Goal: Check status

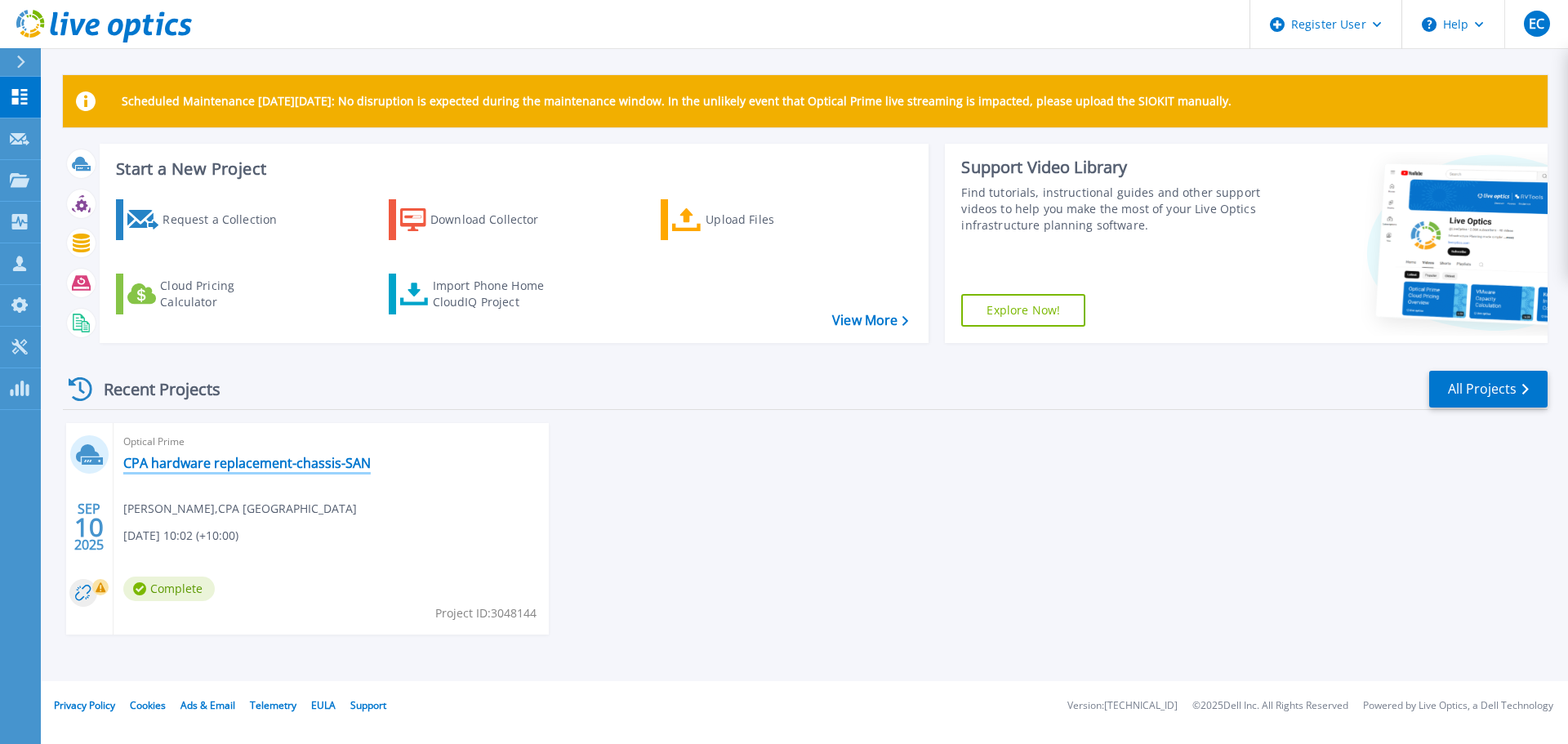
click at [278, 454] on link "CPA hardware replacement-chassis-SAN" at bounding box center [246, 462] width 247 height 16
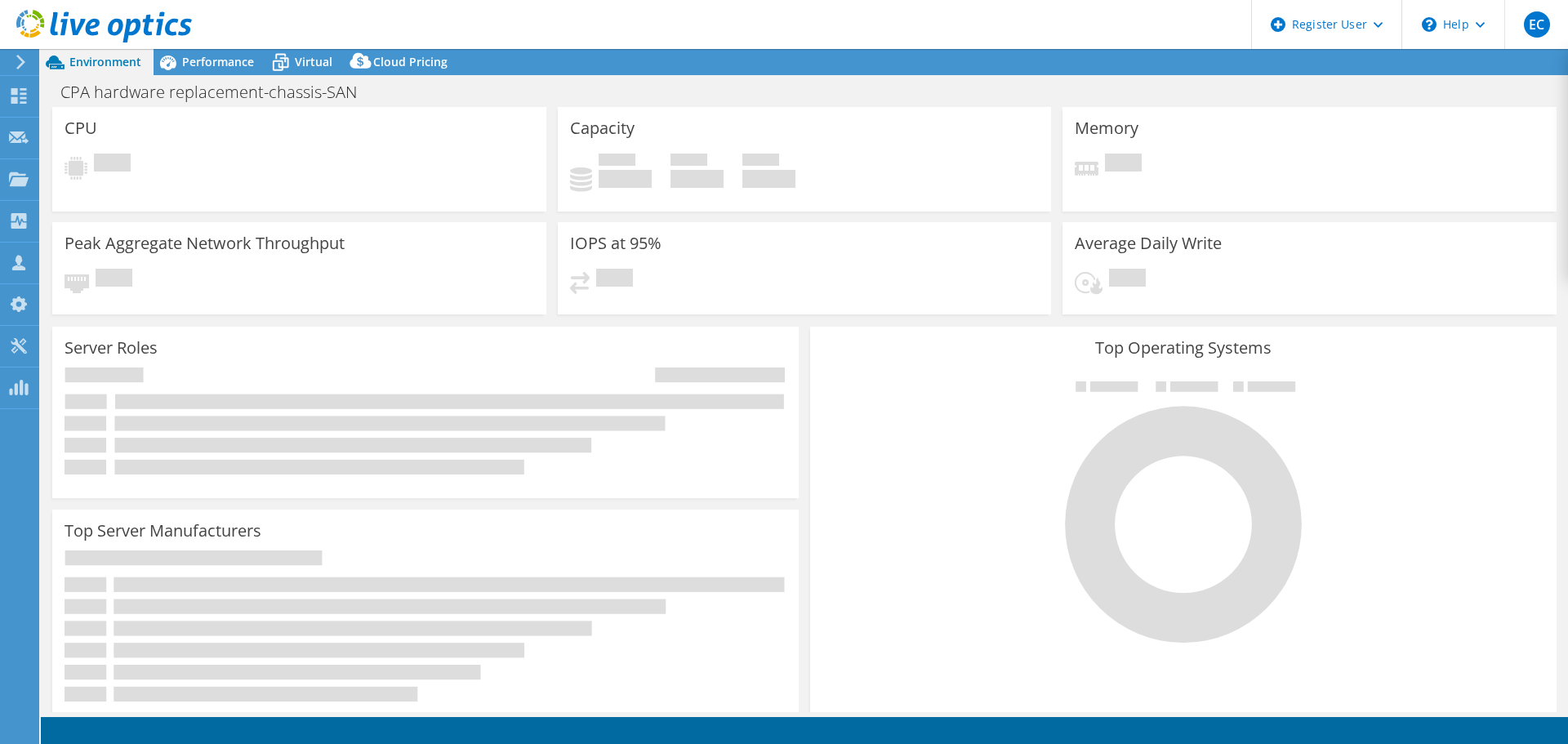
select select "Australia"
select select "AUD"
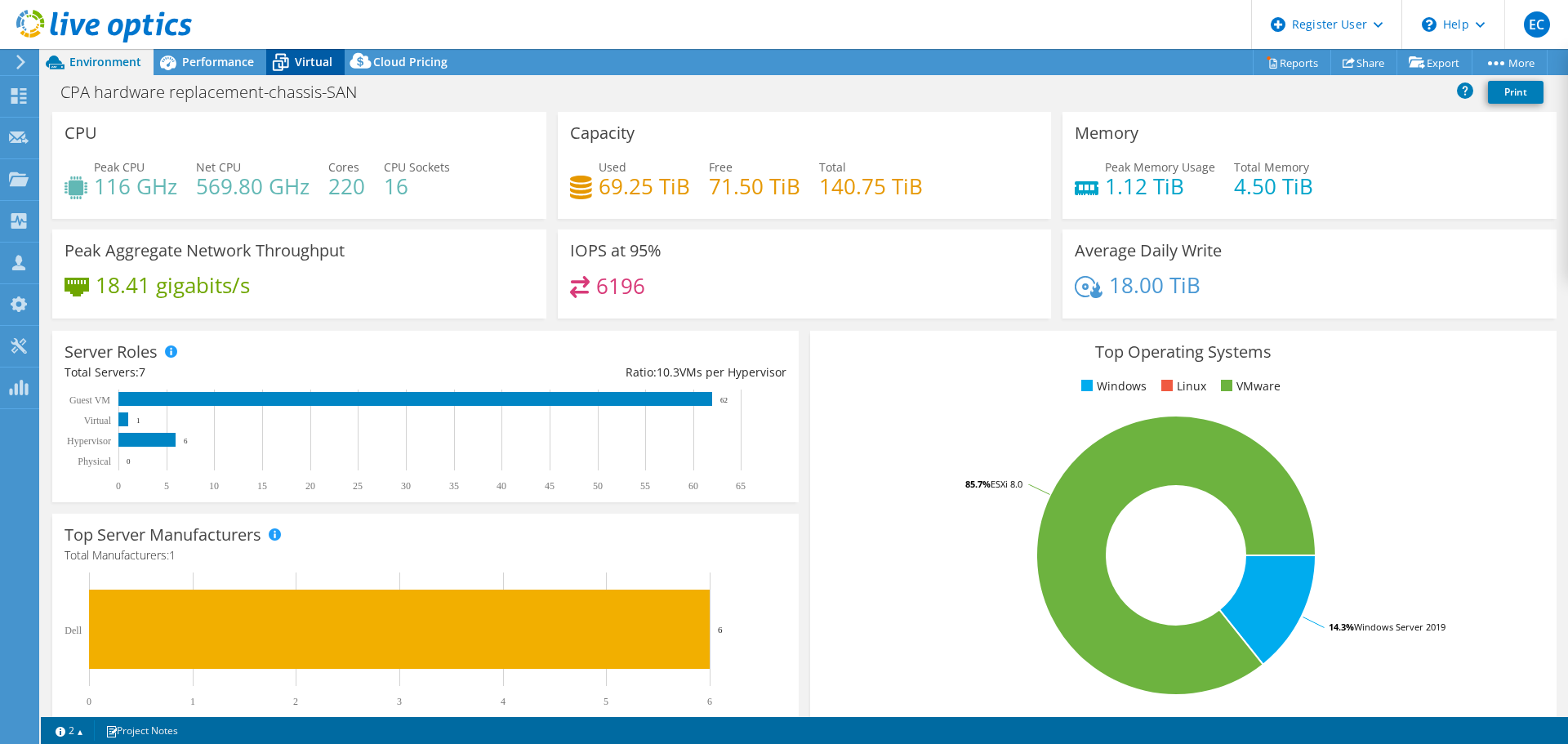
click at [296, 65] on span "Virtual" at bounding box center [314, 61] width 37 height 15
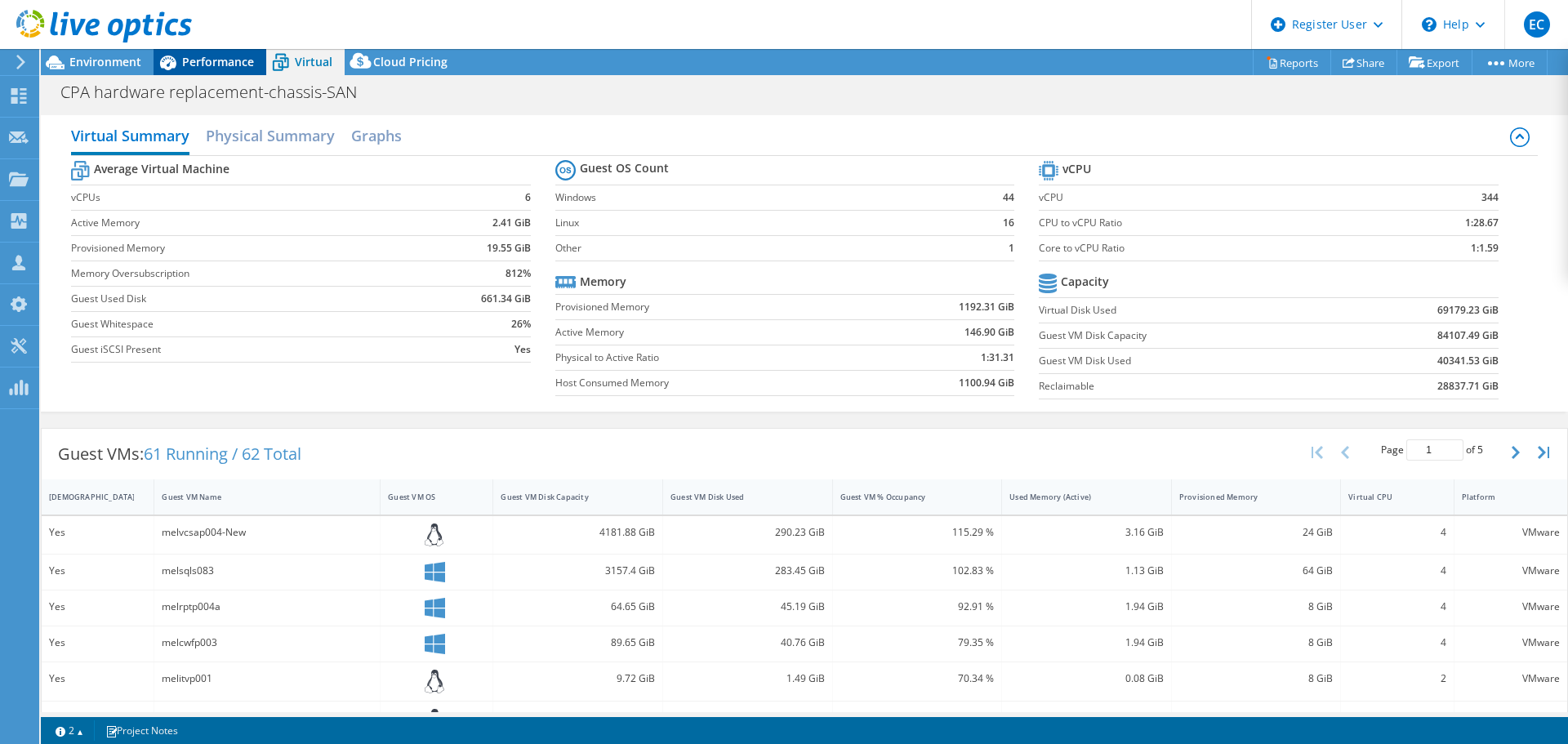
click at [233, 67] on span "Performance" at bounding box center [218, 61] width 72 height 15
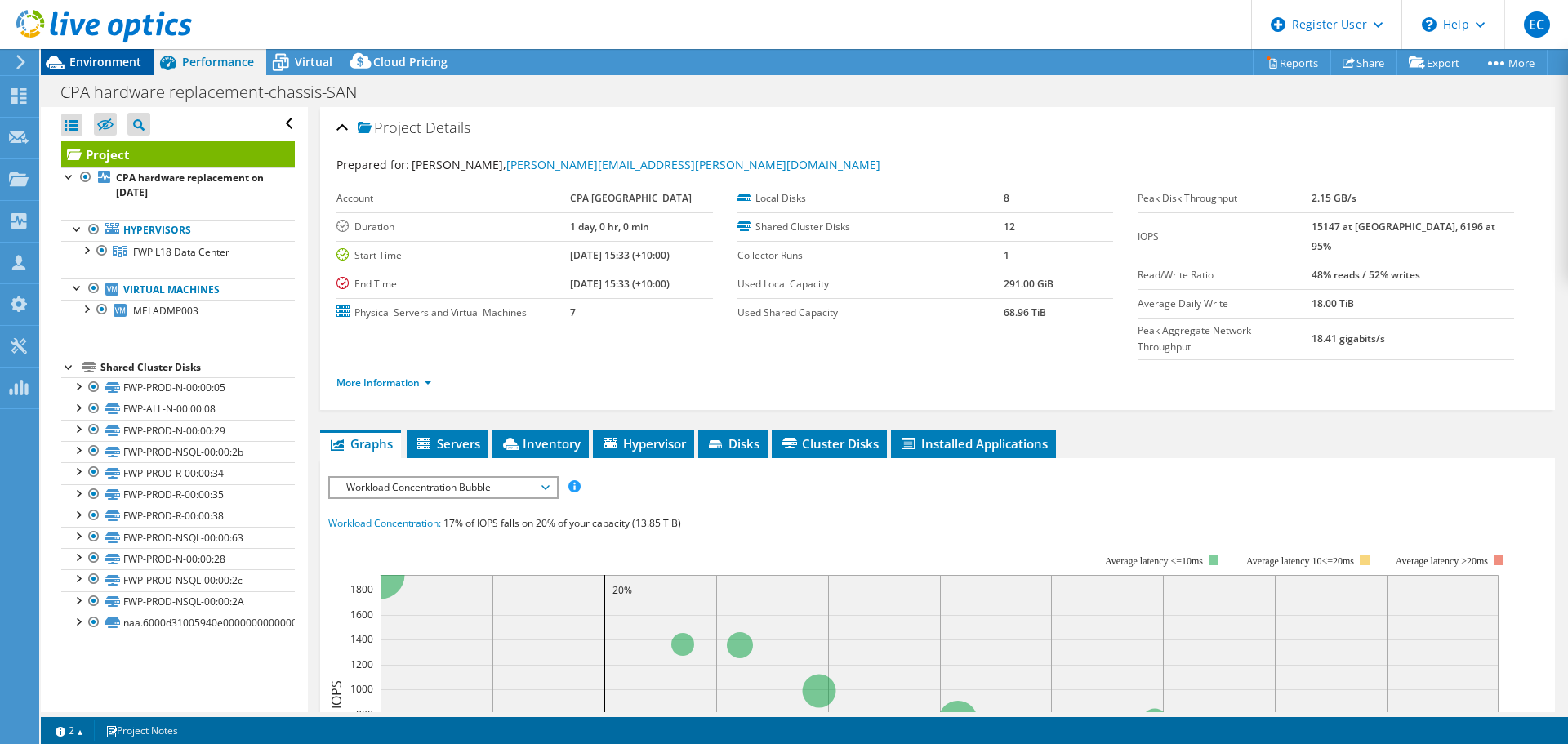
click at [84, 63] on span "Environment" at bounding box center [105, 61] width 72 height 15
